Goal: Task Accomplishment & Management: Manage account settings

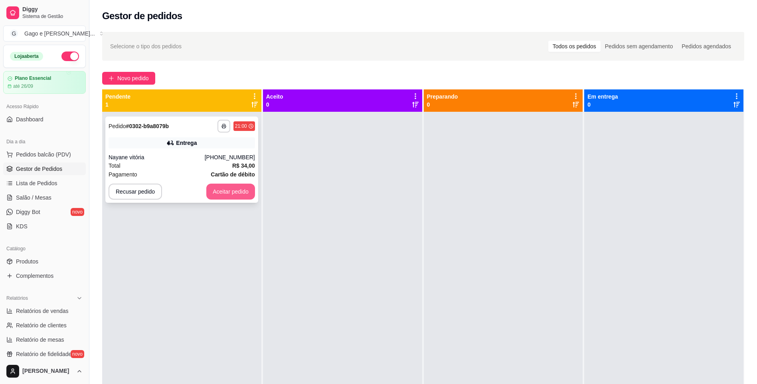
click at [240, 185] on button "Aceitar pedido" at bounding box center [230, 192] width 49 height 16
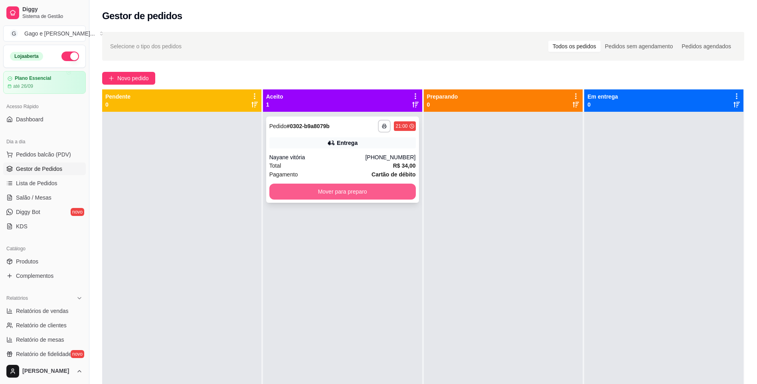
click at [369, 193] on button "Mover para preparo" at bounding box center [342, 192] width 146 height 16
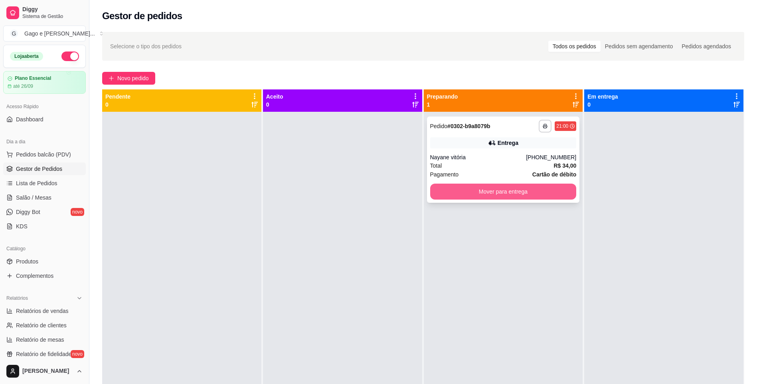
click at [516, 190] on button "Mover para entrega" at bounding box center [503, 192] width 146 height 16
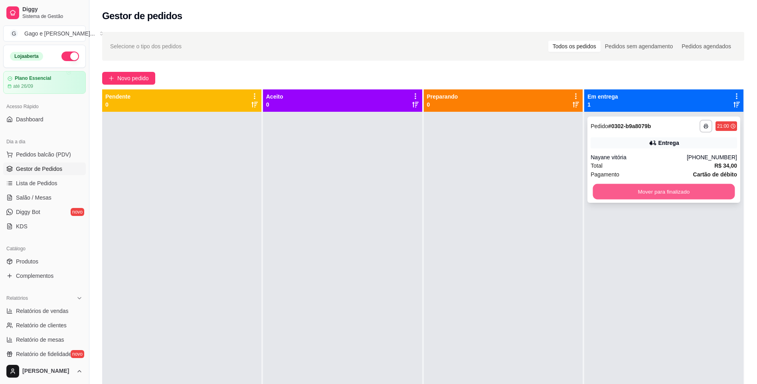
click at [659, 194] on button "Mover para finalizado" at bounding box center [664, 192] width 142 height 16
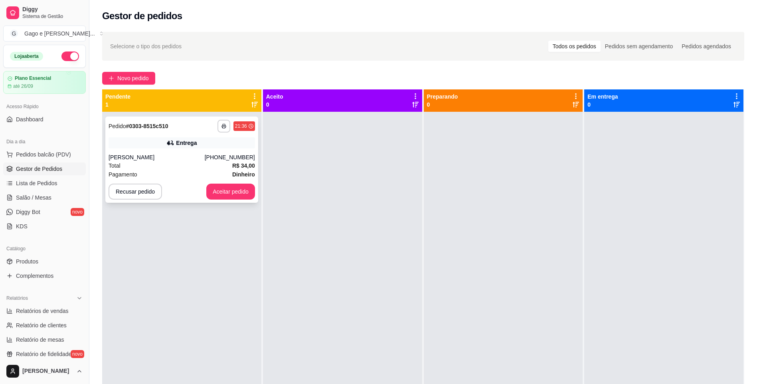
click at [198, 162] on div "Total R$ 34,00" at bounding box center [182, 165] width 146 height 9
click at [223, 192] on button "Aceitar pedido" at bounding box center [230, 192] width 49 height 16
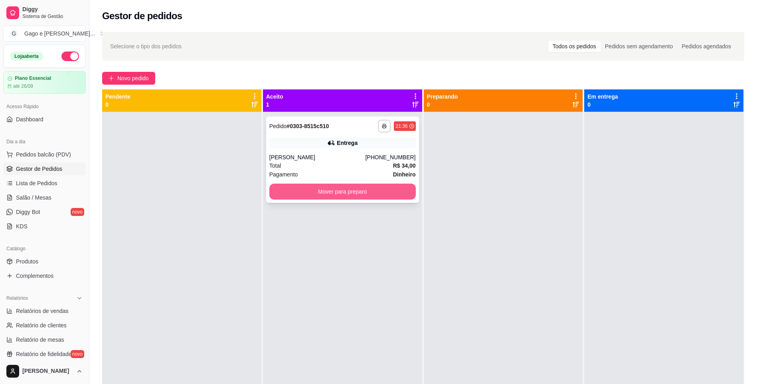
click at [381, 194] on button "Mover para preparo" at bounding box center [342, 192] width 146 height 16
click at [378, 192] on button "Mover para preparo" at bounding box center [342, 192] width 142 height 16
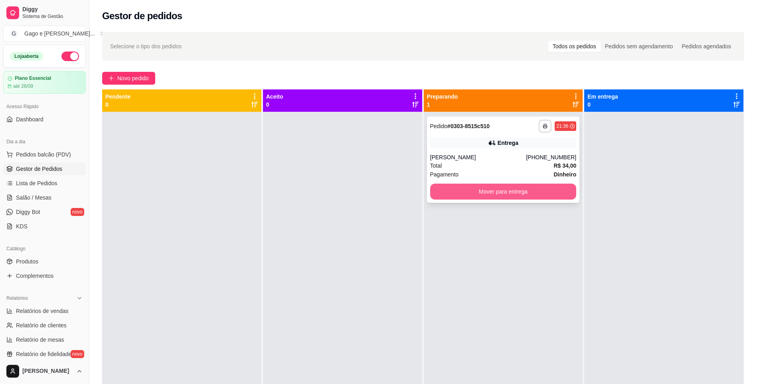
click at [497, 197] on button "Mover para entrega" at bounding box center [503, 192] width 146 height 16
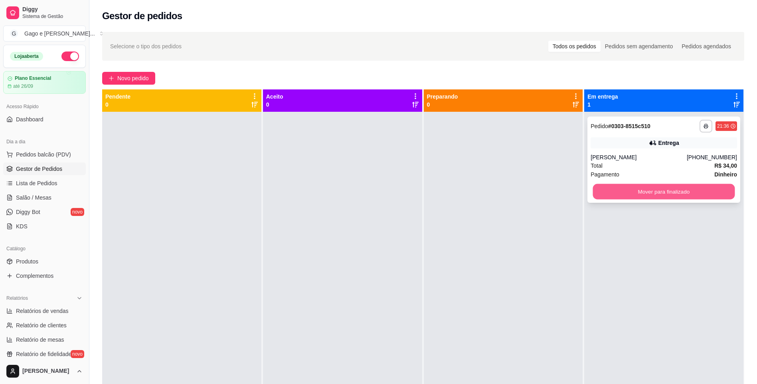
click at [709, 192] on button "Mover para finalizado" at bounding box center [664, 192] width 142 height 16
